Goal: Task Accomplishment & Management: Manage account settings

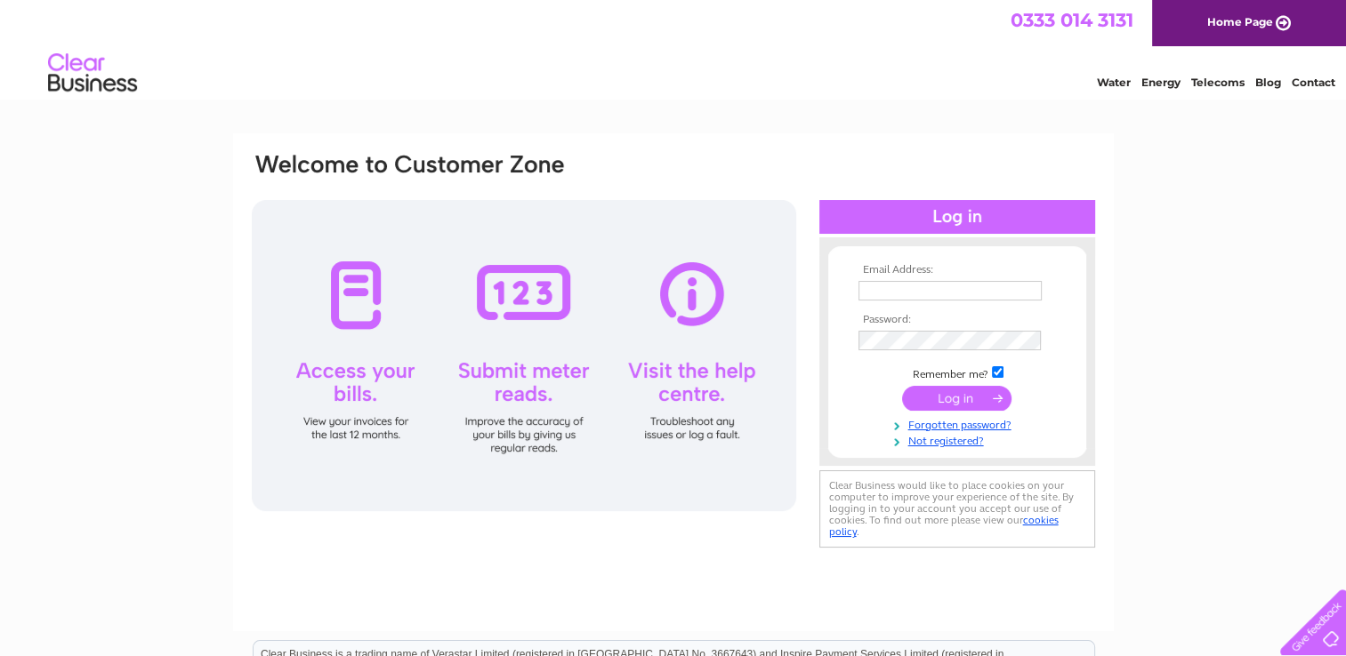
type input "norrard-electrics@outlook.com"
click at [970, 402] on input "submit" at bounding box center [956, 398] width 109 height 25
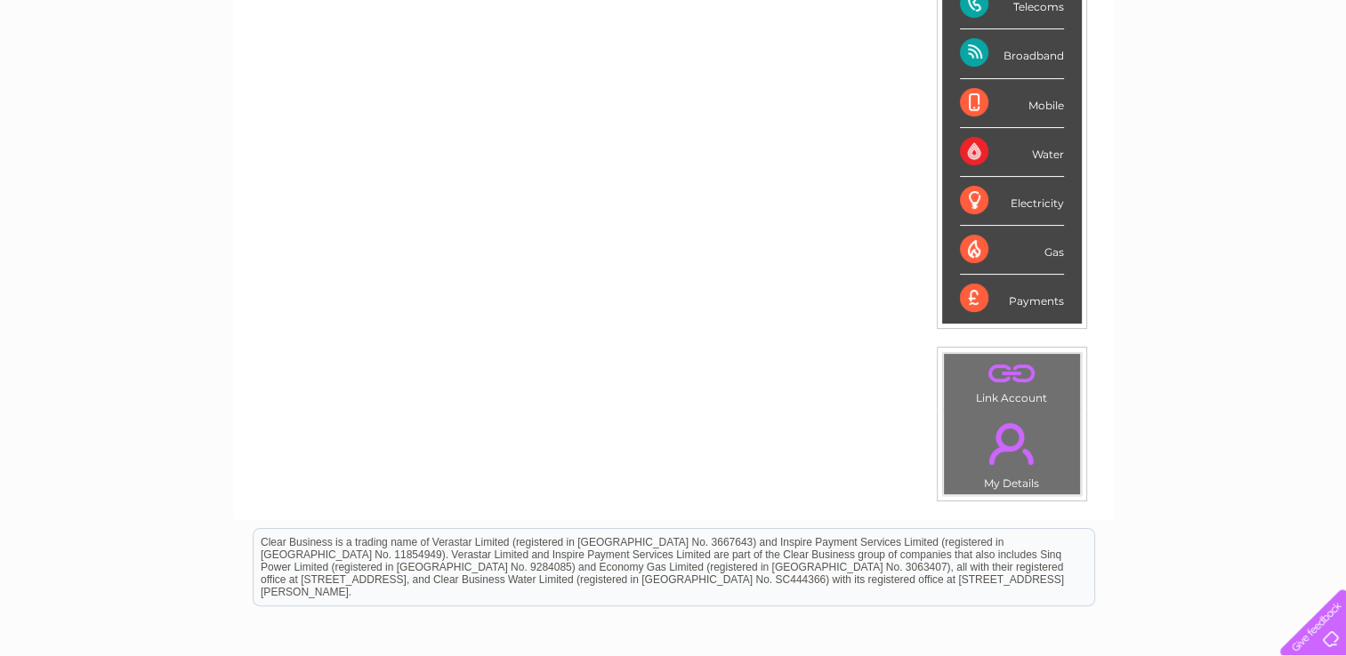
scroll to position [57, 0]
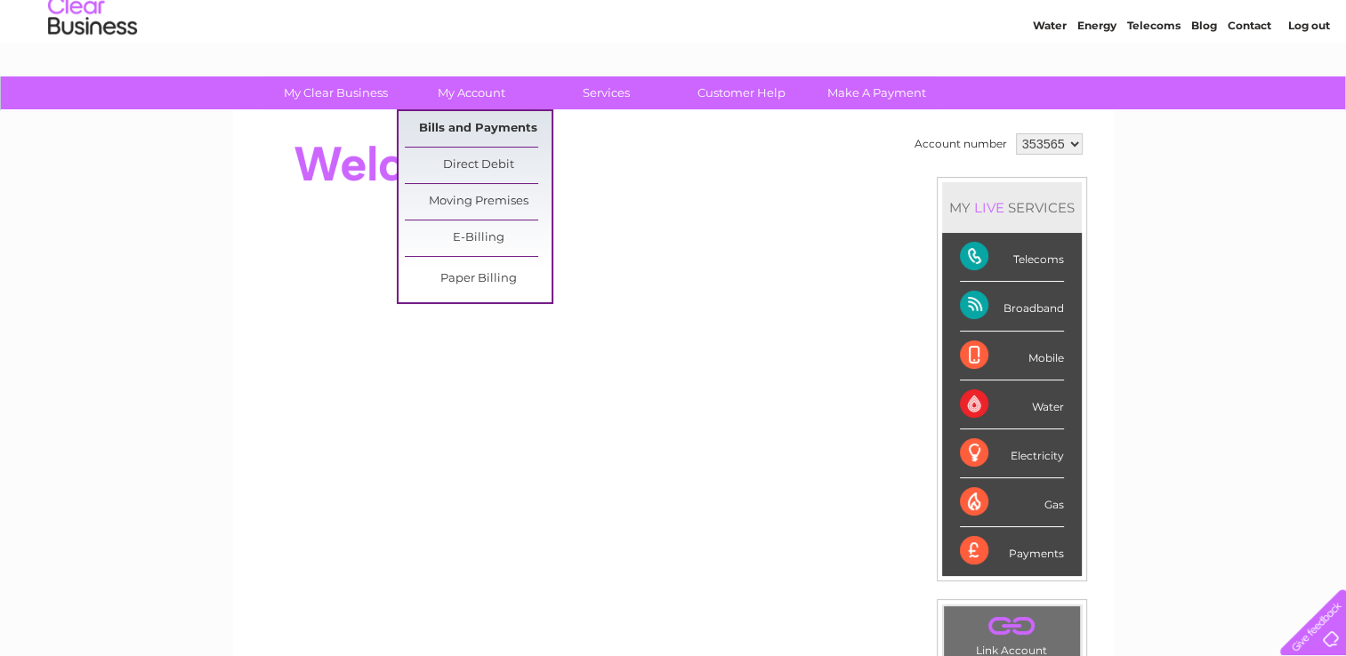
click at [502, 127] on link "Bills and Payments" at bounding box center [478, 129] width 147 height 36
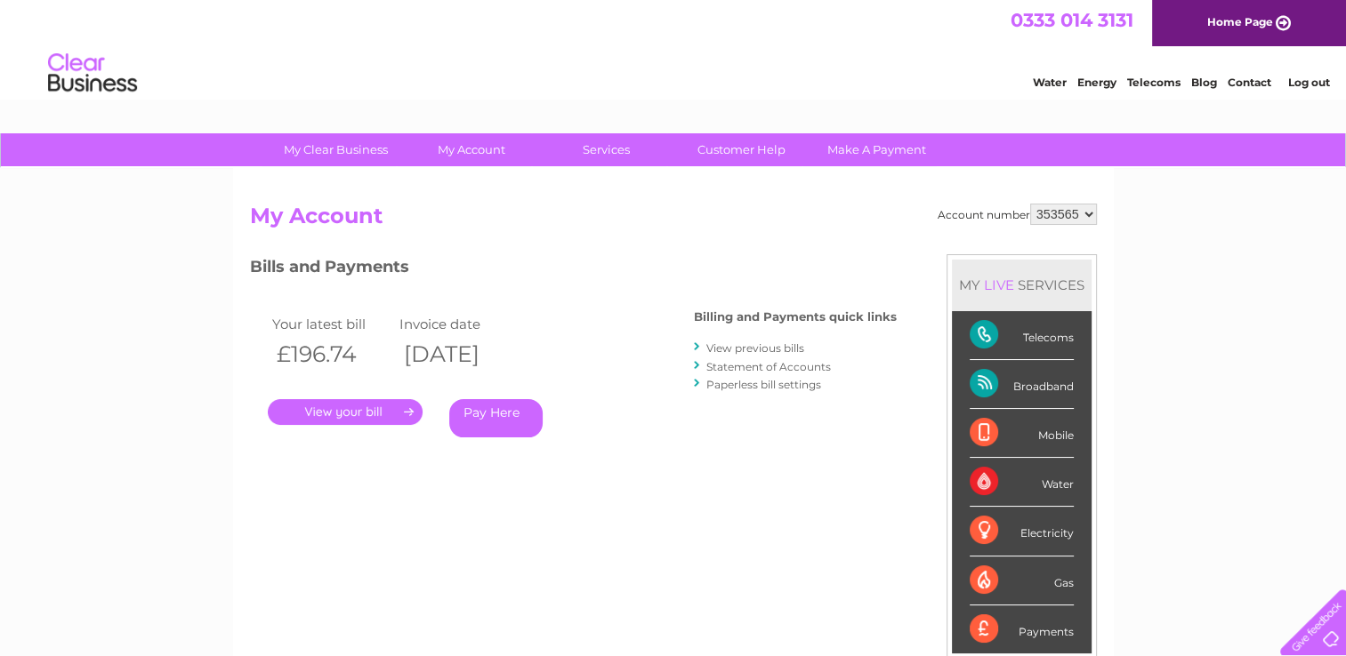
click at [334, 411] on link "." at bounding box center [345, 412] width 155 height 26
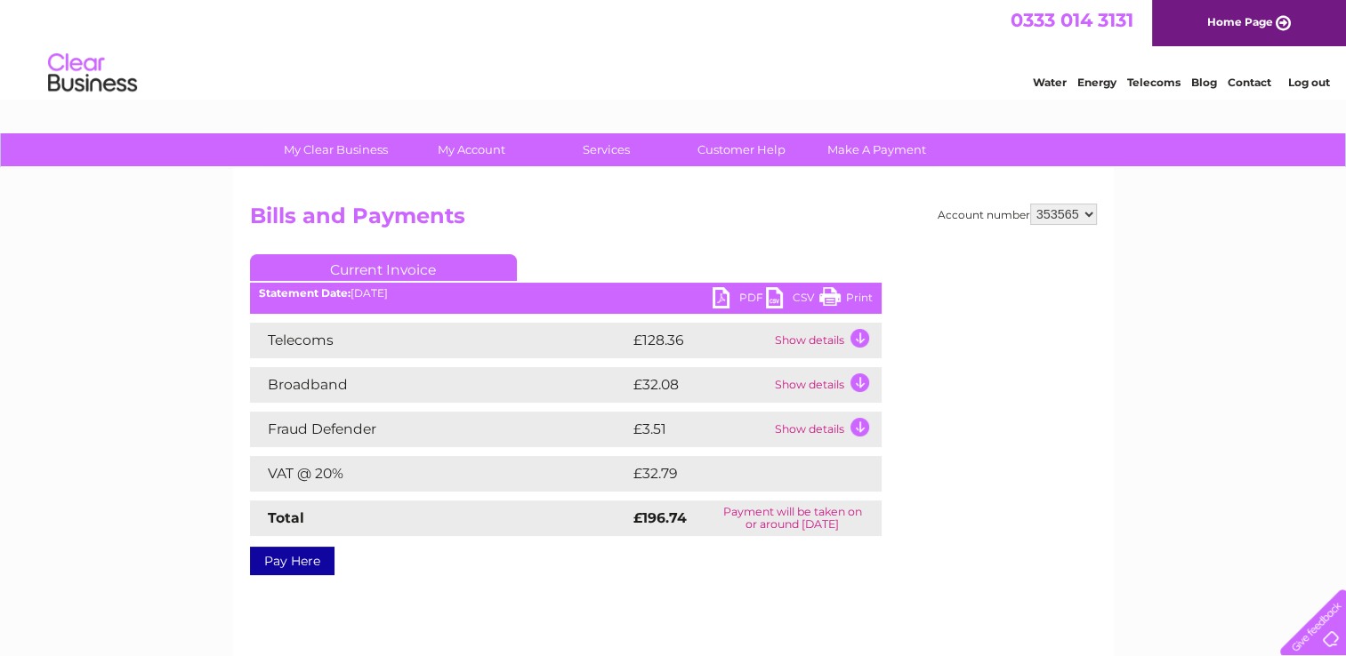
click at [747, 296] on link "PDF" at bounding box center [738, 300] width 53 height 26
